Goal: Find specific page/section: Find specific page/section

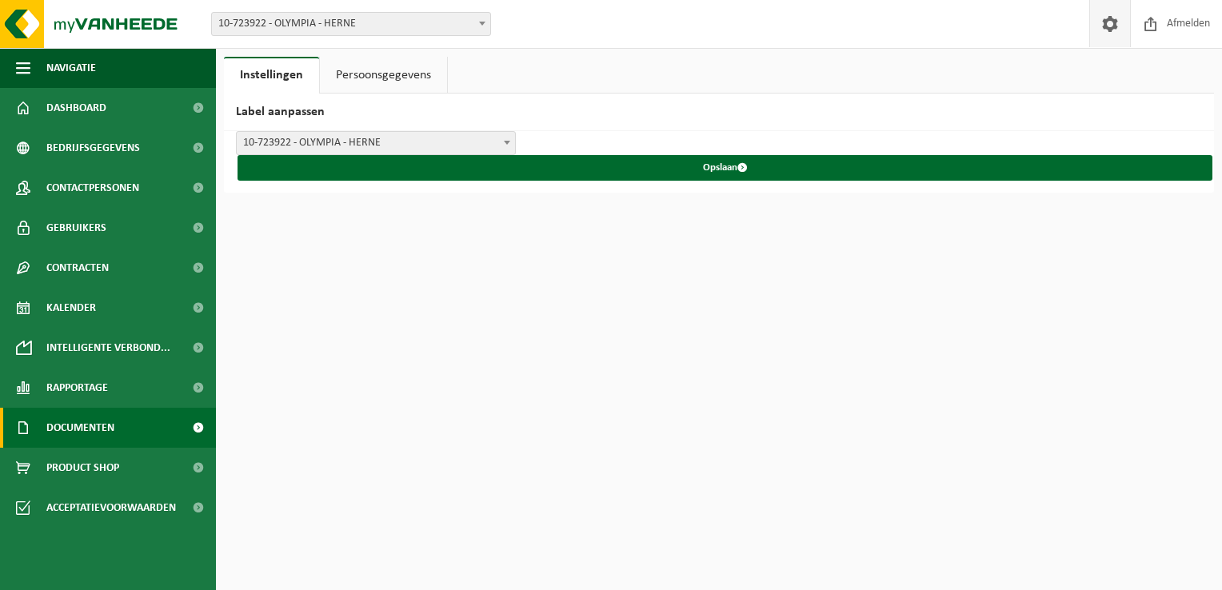
click at [110, 425] on span "Documenten" at bounding box center [80, 428] width 68 height 40
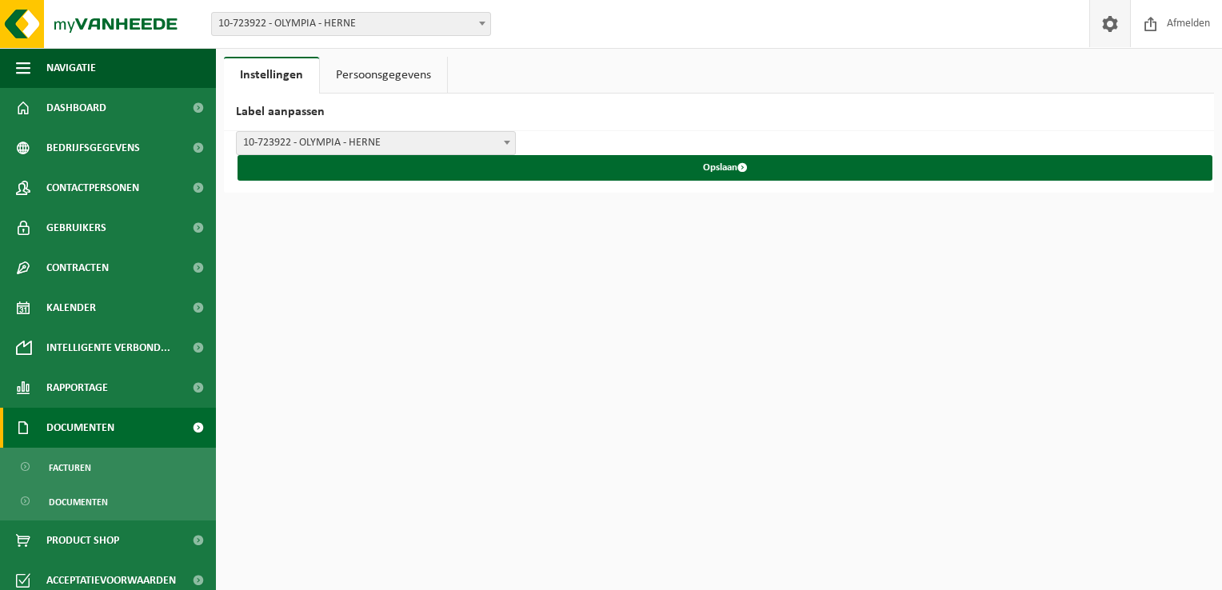
click at [110, 425] on span "Documenten" at bounding box center [80, 428] width 68 height 40
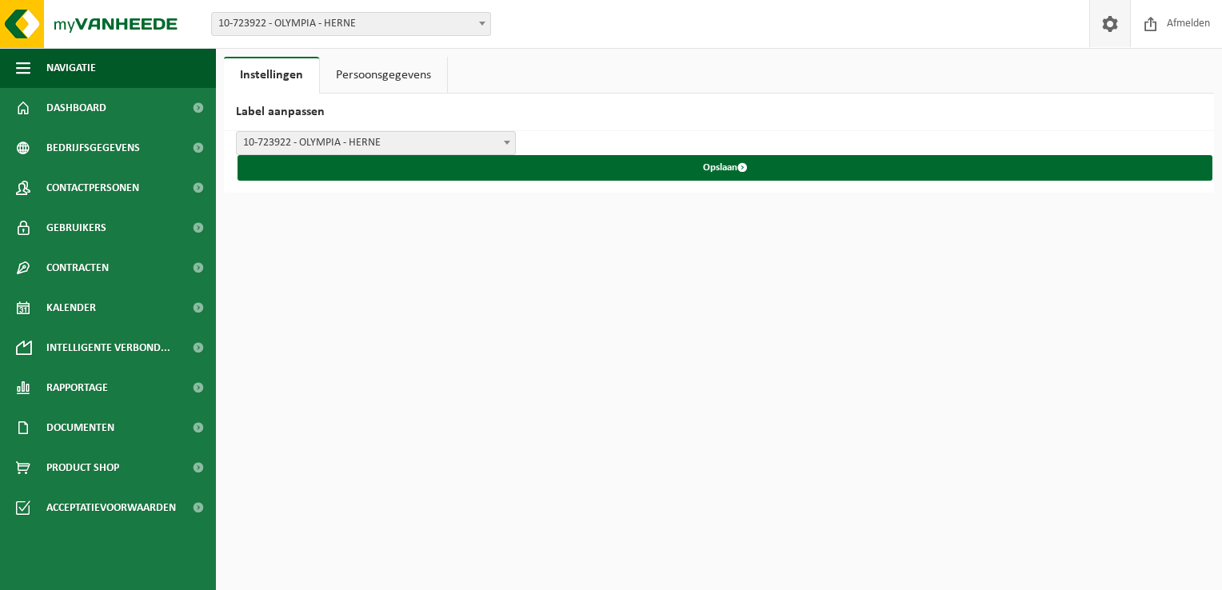
click at [357, 82] on link "Persoonsgegevens" at bounding box center [383, 75] width 127 height 37
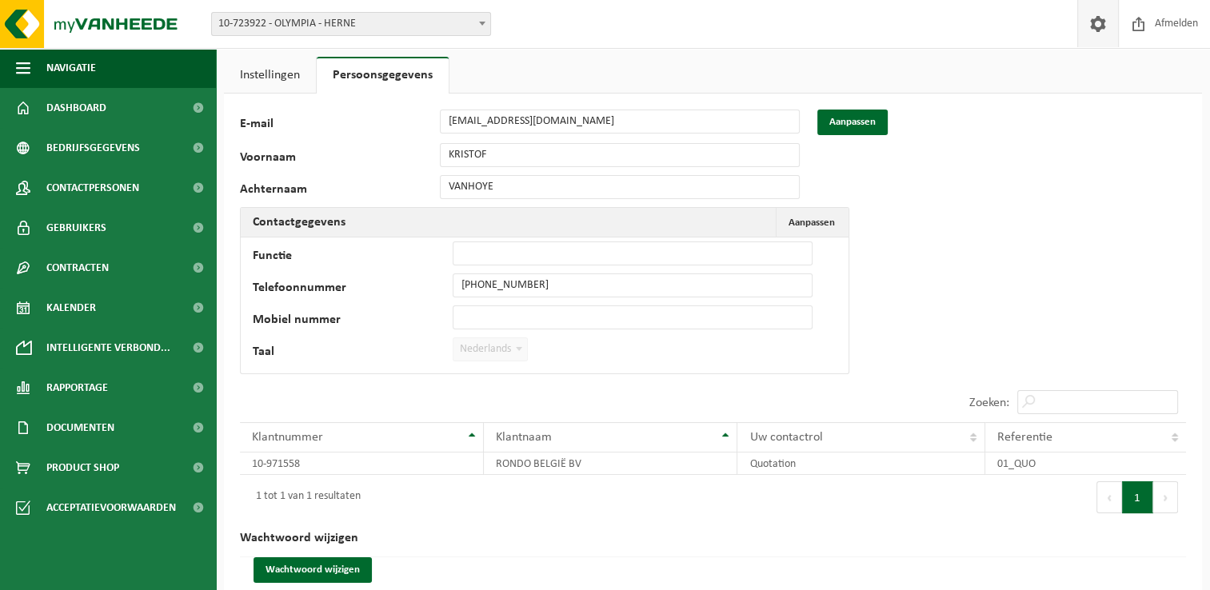
click at [297, 85] on link "Instellingen" at bounding box center [270, 75] width 92 height 37
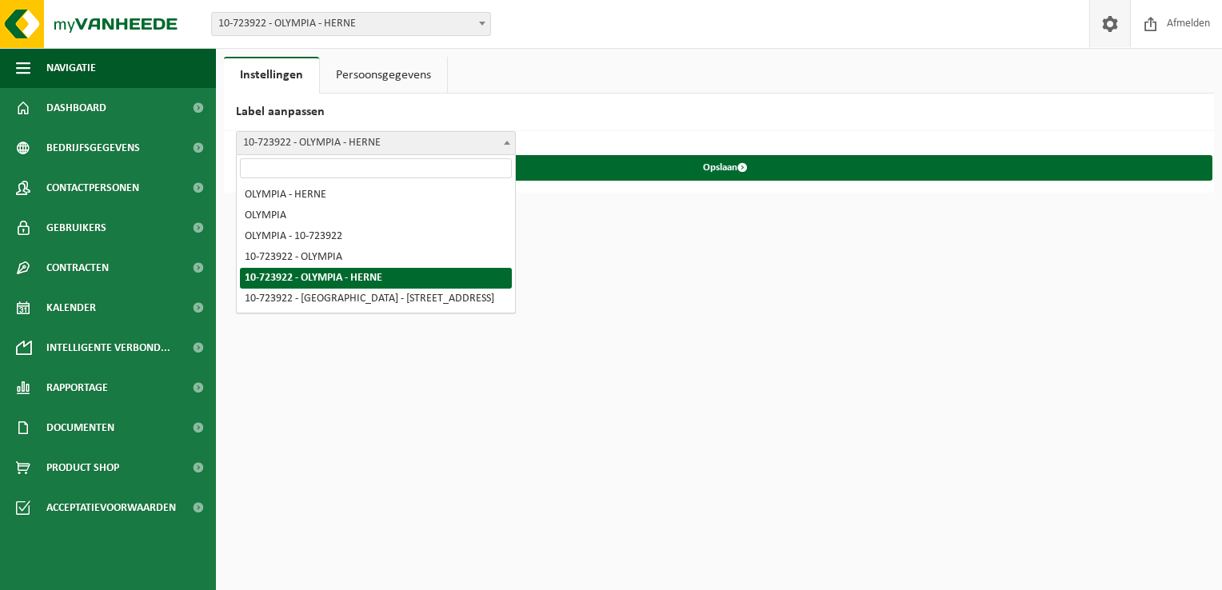
click at [310, 147] on span "10-723922 - OLYMPIA - HERNE" at bounding box center [376, 143] width 278 height 22
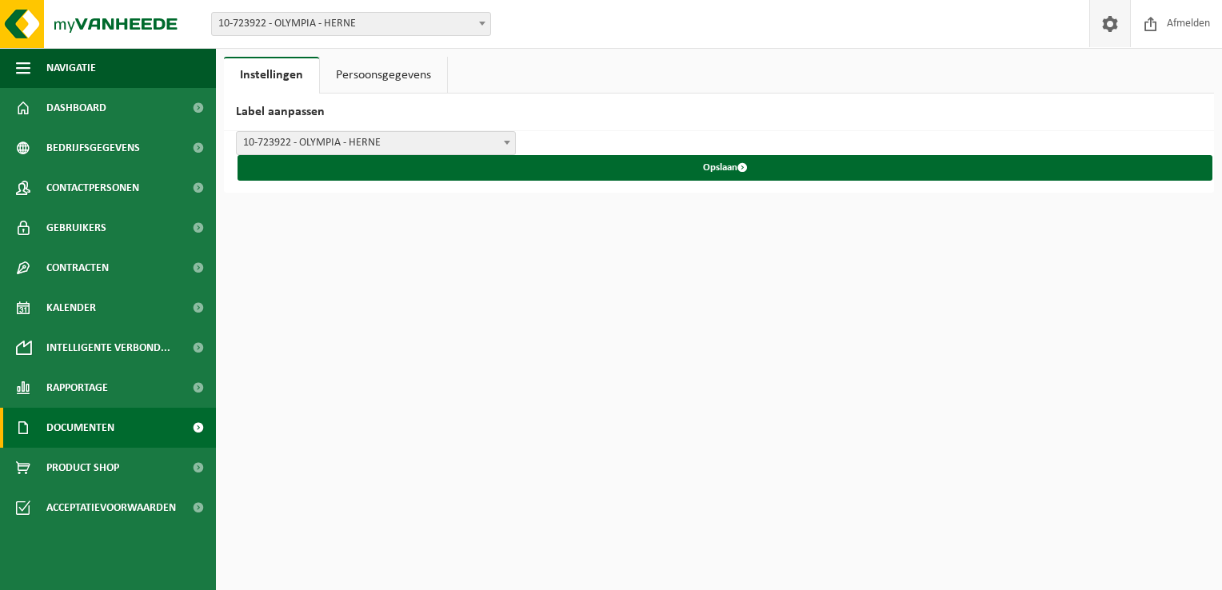
click at [125, 431] on link "Documenten" at bounding box center [108, 428] width 216 height 40
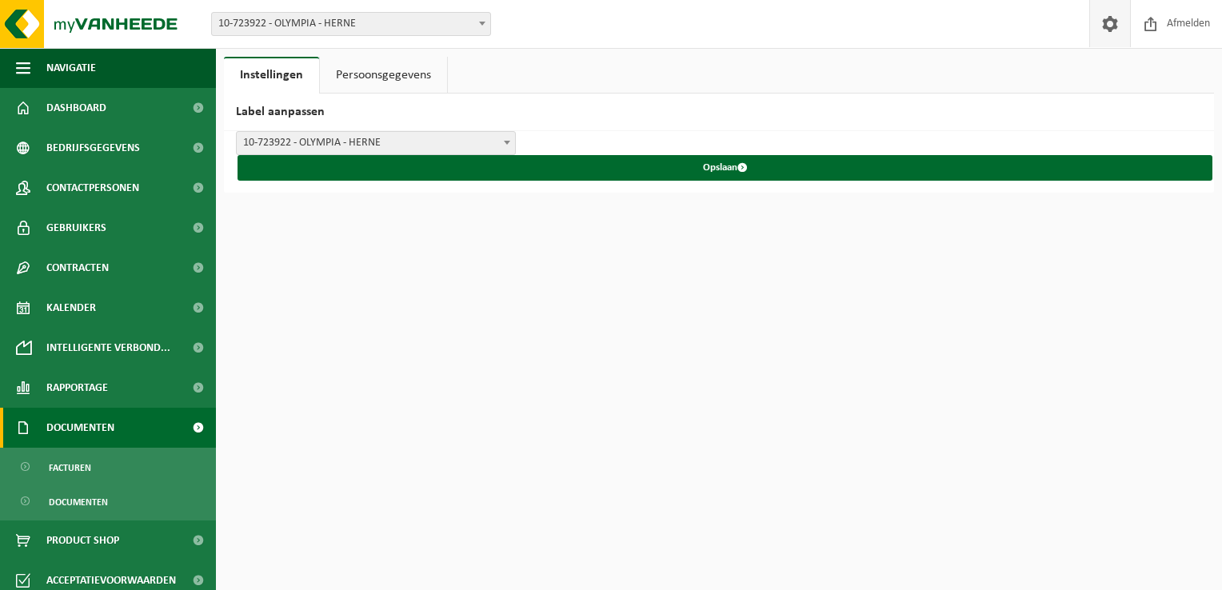
click at [106, 429] on span "Documenten" at bounding box center [80, 428] width 68 height 40
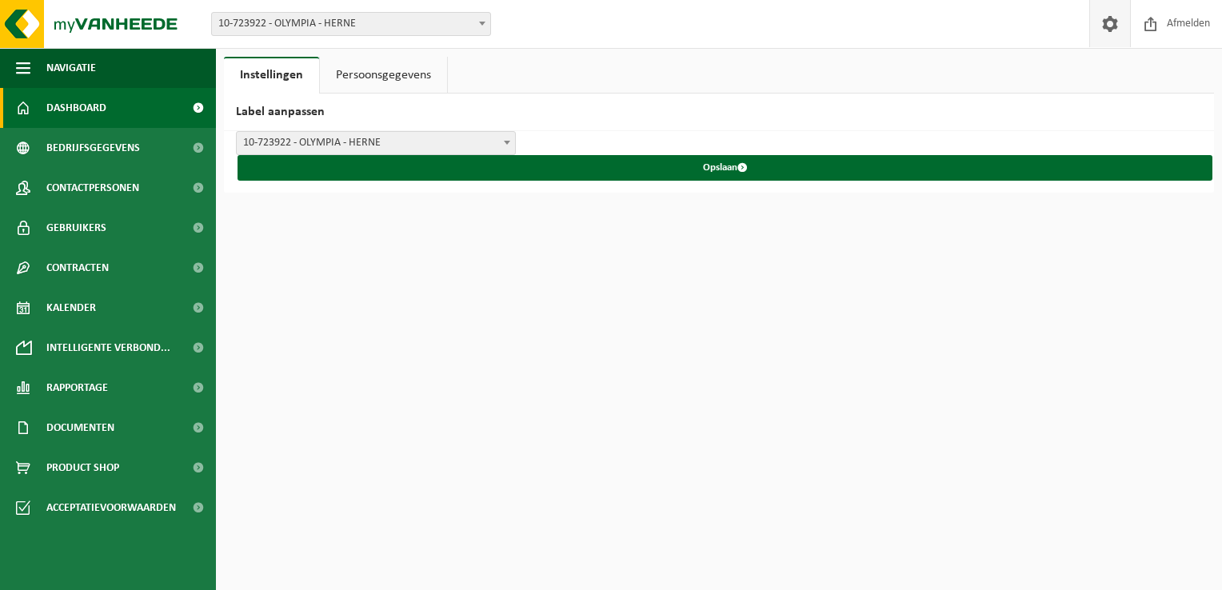
click at [96, 110] on span "Dashboard" at bounding box center [76, 108] width 60 height 40
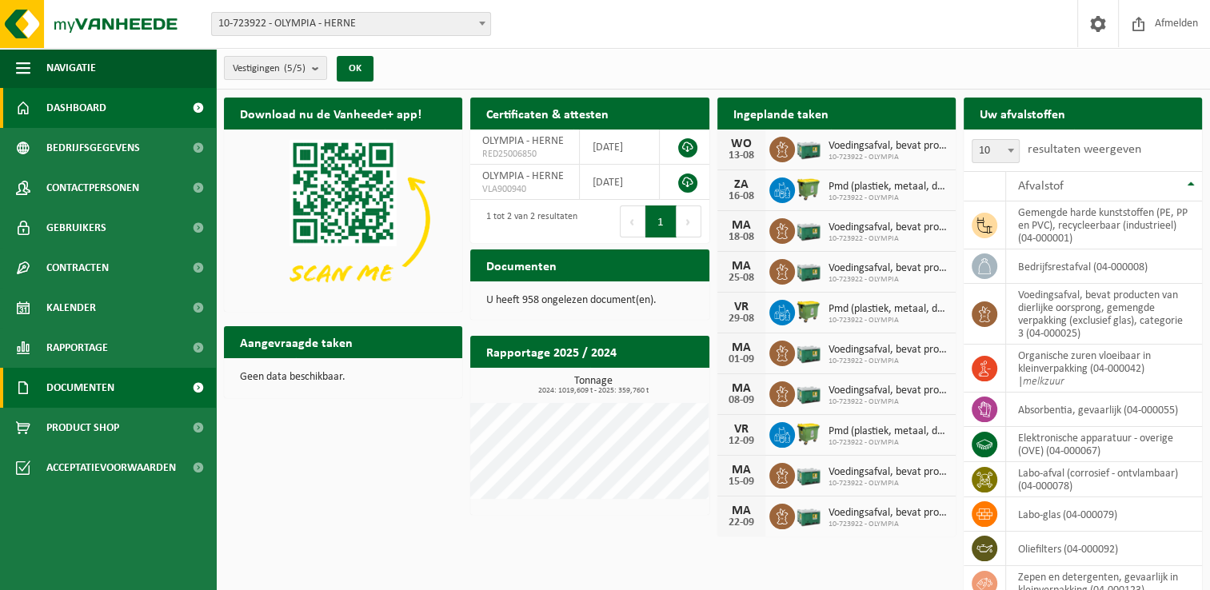
click at [106, 385] on span "Documenten" at bounding box center [80, 388] width 68 height 40
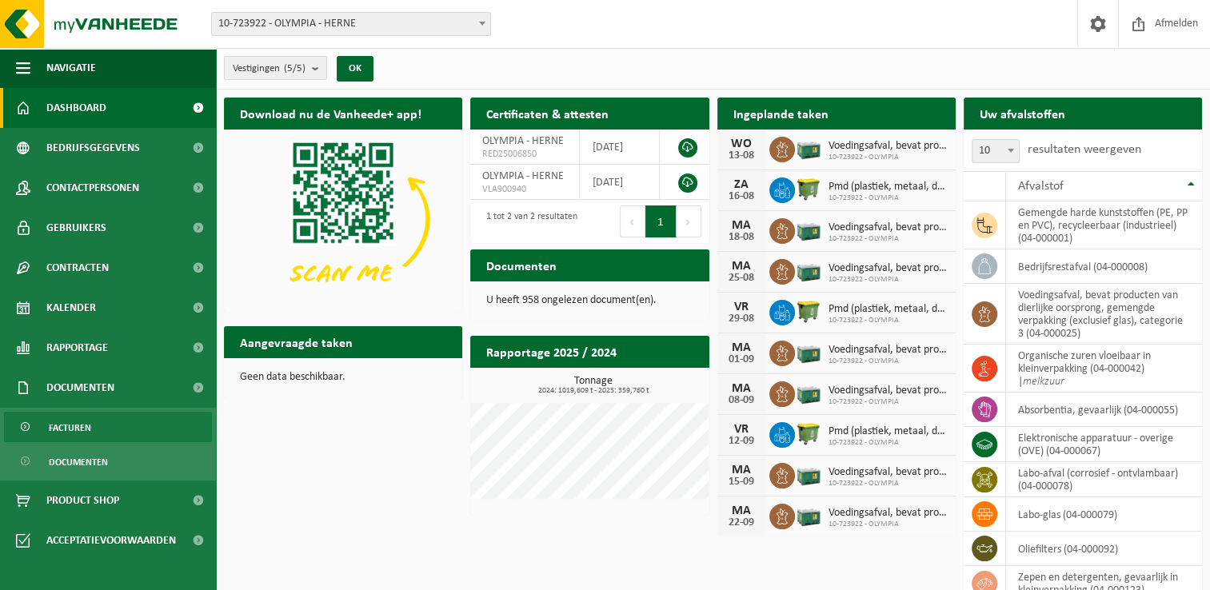
click at [102, 433] on link "Facturen" at bounding box center [108, 427] width 208 height 30
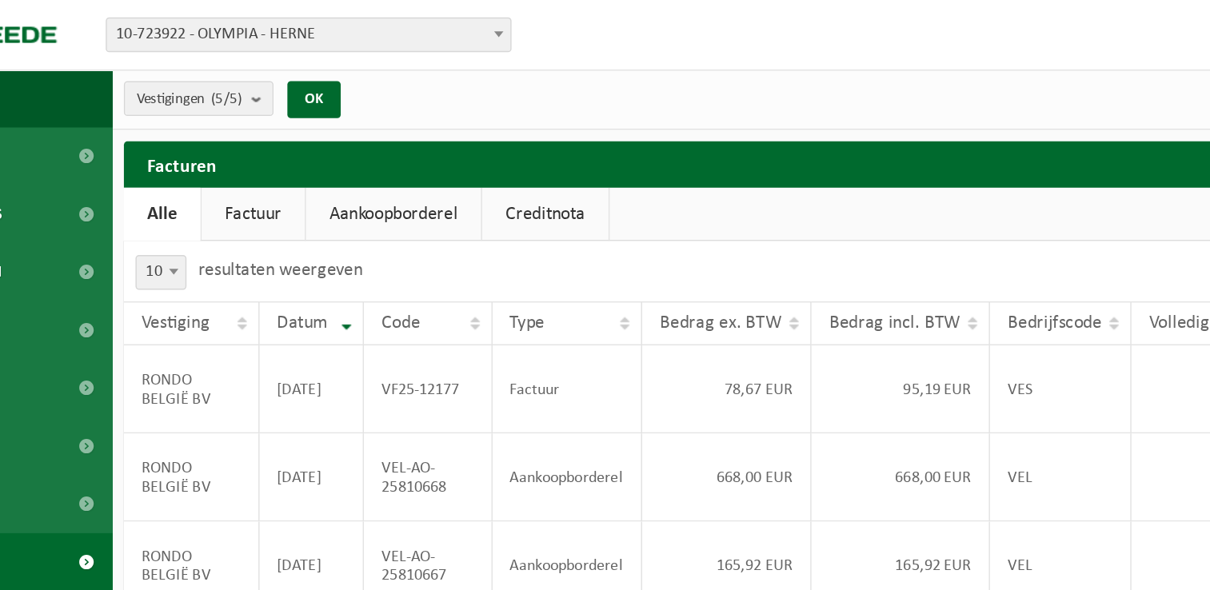
click at [328, 148] on link "Factuur" at bounding box center [313, 148] width 71 height 37
